Goal: Transaction & Acquisition: Book appointment/travel/reservation

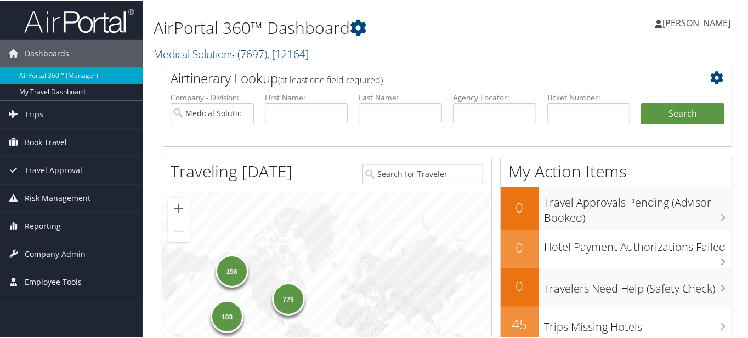
click at [30, 142] on span "Book Travel" at bounding box center [46, 141] width 42 height 27
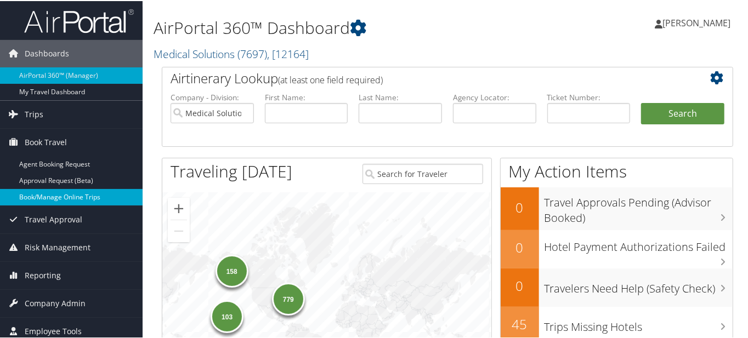
click at [44, 194] on link "Book/Manage Online Trips" at bounding box center [71, 196] width 143 height 16
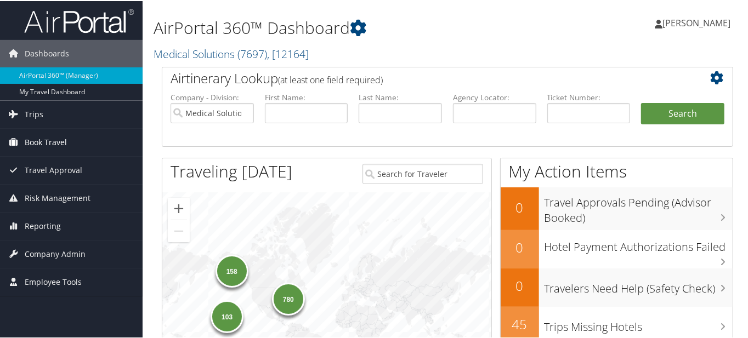
click at [40, 138] on span "Book Travel" at bounding box center [46, 141] width 42 height 27
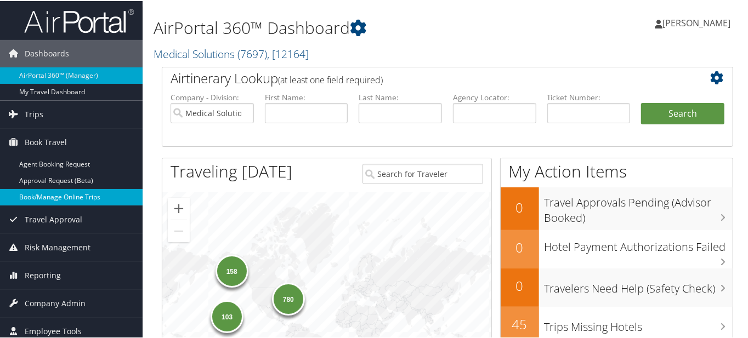
click at [52, 195] on link "Book/Manage Online Trips" at bounding box center [71, 196] width 143 height 16
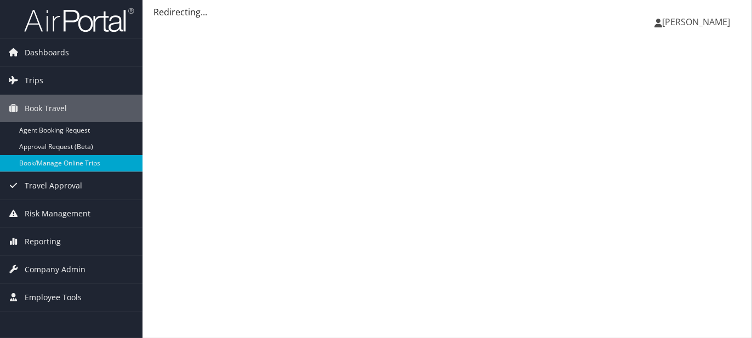
drag, startPoint x: 0, startPoint y: 0, endPoint x: 699, endPoint y: 19, distance: 699.5
click at [699, 19] on span "[PERSON_NAME]" at bounding box center [697, 22] width 68 height 12
